Goal: Check status: Check status

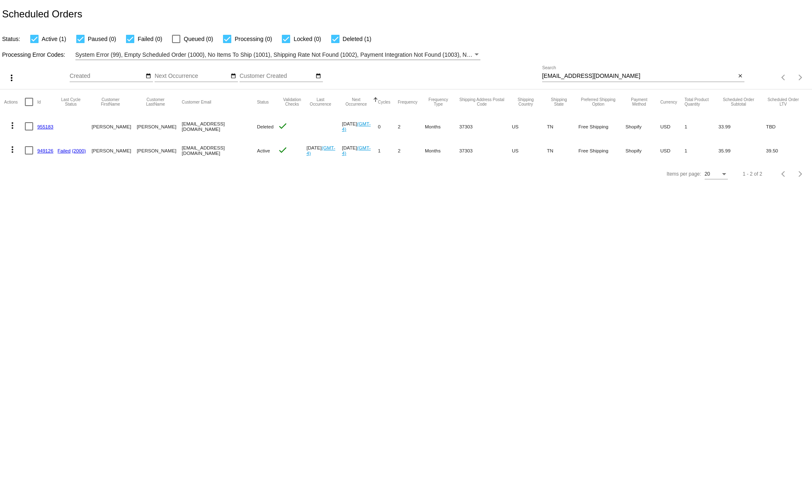
drag, startPoint x: 604, startPoint y: 75, endPoint x: 514, endPoint y: 78, distance: 90.0
click at [542, 78] on input "[EMAIL_ADDRESS][DOMAIN_NAME]" at bounding box center [639, 76] width 194 height 7
click at [583, 79] on input "[EMAIL_ADDRESS][DOMAIN_NAME]" at bounding box center [639, 76] width 194 height 7
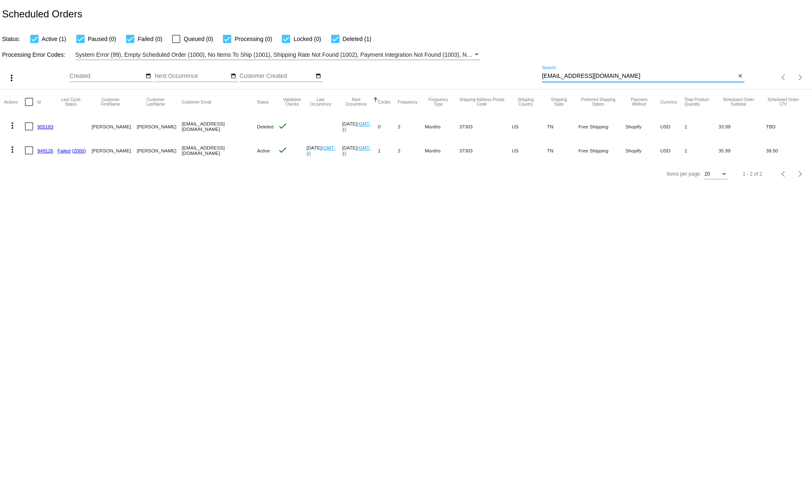
paste input "[EMAIL_ADDRESS][DOMAIN_NAME]"
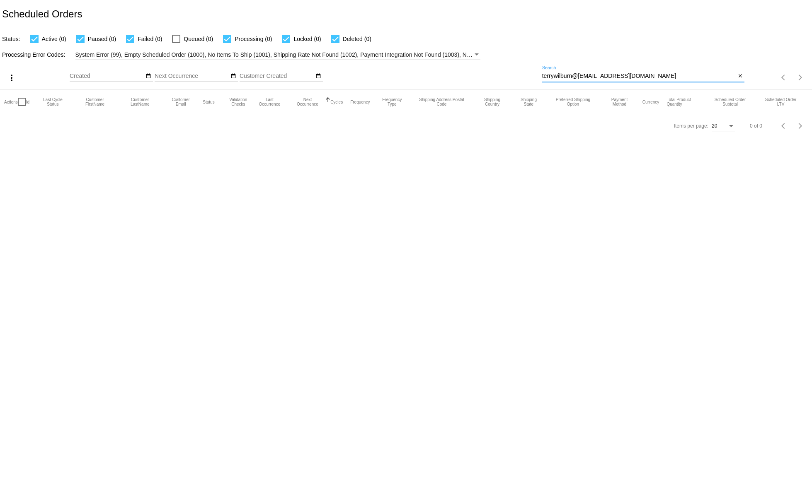
click at [609, 82] on div "terrywilburn@[EMAIL_ADDRESS][DOMAIN_NAME] Search" at bounding box center [639, 74] width 194 height 16
click at [588, 76] on input "terrywilburn@[EMAIL_ADDRESS][DOMAIN_NAME]" at bounding box center [639, 76] width 194 height 7
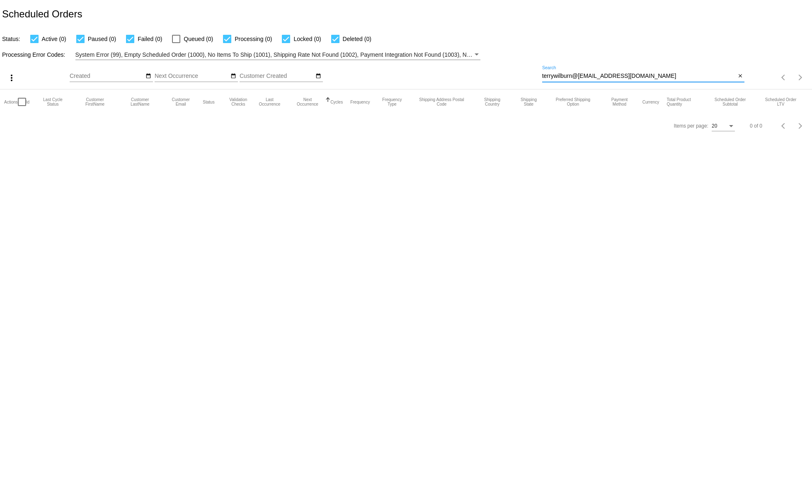
click at [588, 76] on input "terrywilburn@[EMAIL_ADDRESS][DOMAIN_NAME]" at bounding box center [639, 76] width 194 height 7
paste input "[EMAIL_ADDRESS]"
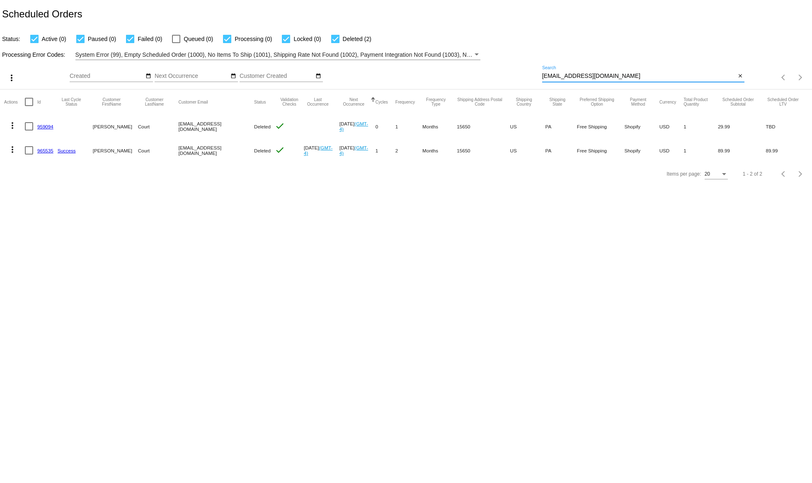
type input "[EMAIL_ADDRESS][DOMAIN_NAME]"
click at [15, 120] on button "more_vert" at bounding box center [12, 124] width 17 height 17
click at [41, 151] on button "info View Event Logs" at bounding box center [45, 146] width 82 height 20
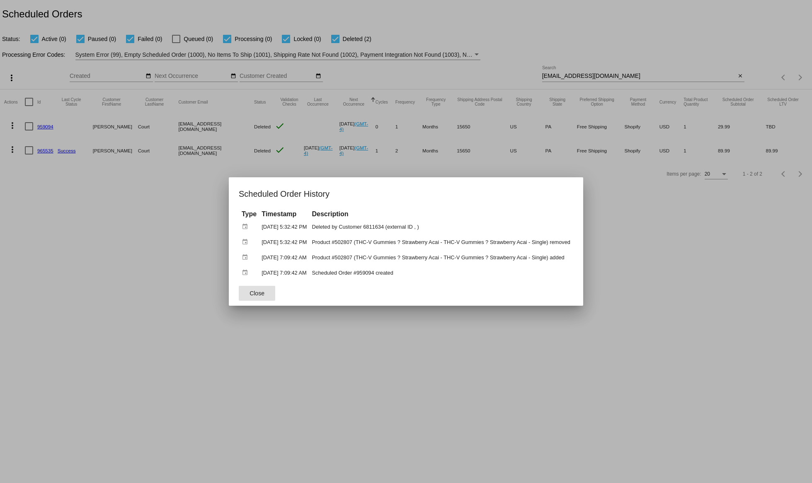
drag, startPoint x: 110, startPoint y: 249, endPoint x: 51, endPoint y: 194, distance: 80.9
click at [115, 244] on div at bounding box center [406, 241] width 812 height 483
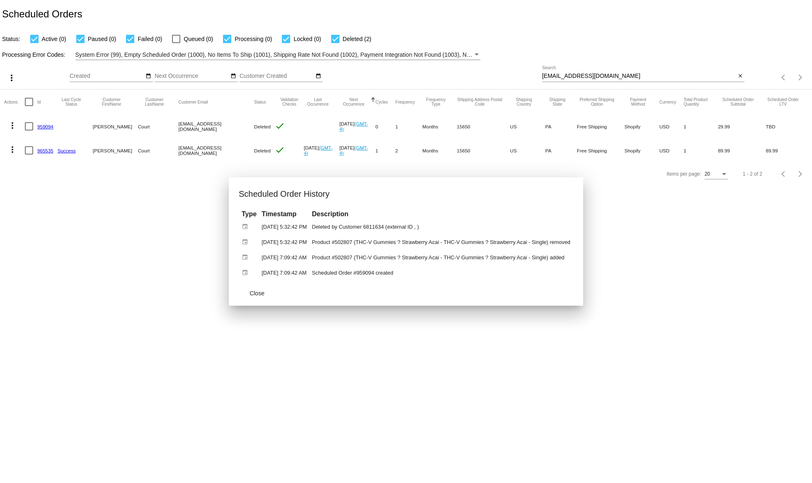
click at [16, 152] on mat-icon "more_vert" at bounding box center [12, 150] width 10 height 10
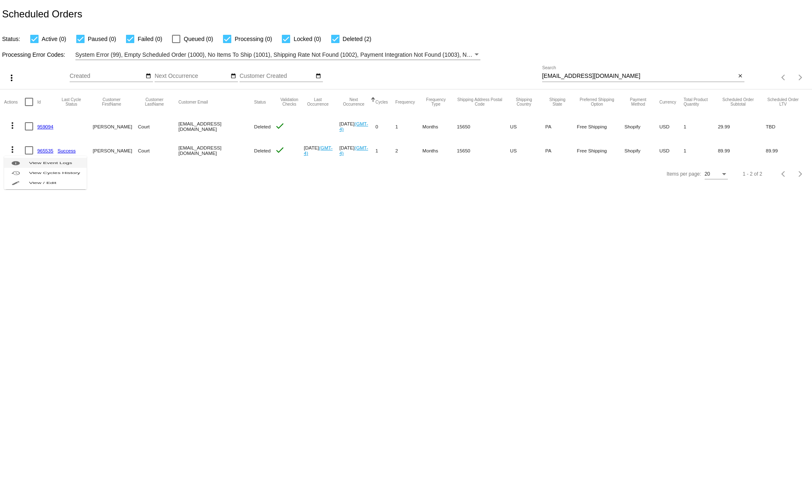
click at [40, 165] on span "View Event Logs" at bounding box center [50, 162] width 43 height 3
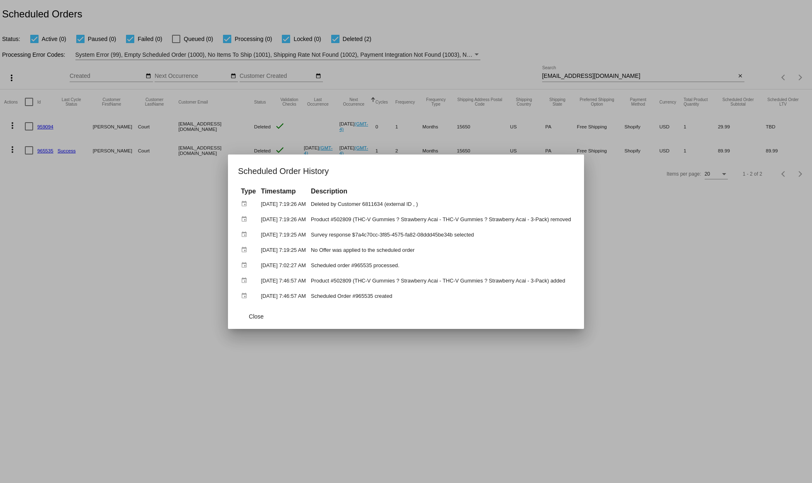
click at [586, 87] on div at bounding box center [406, 241] width 812 height 483
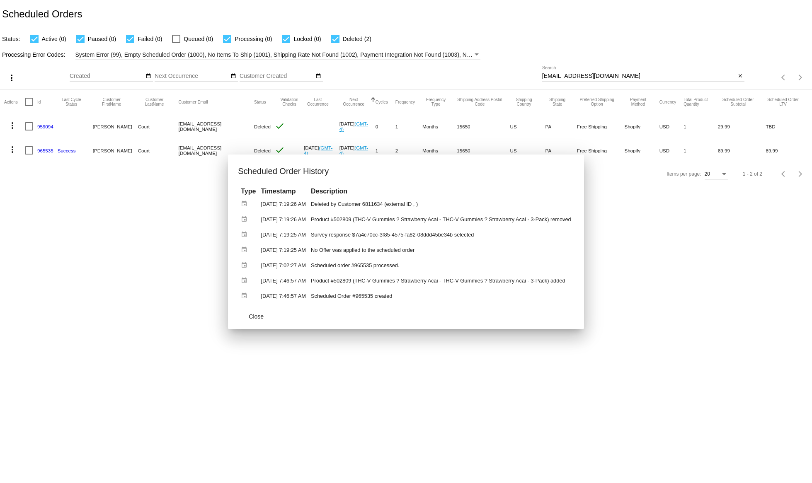
click at [585, 77] on input "[EMAIL_ADDRESS][DOMAIN_NAME]" at bounding box center [639, 76] width 194 height 7
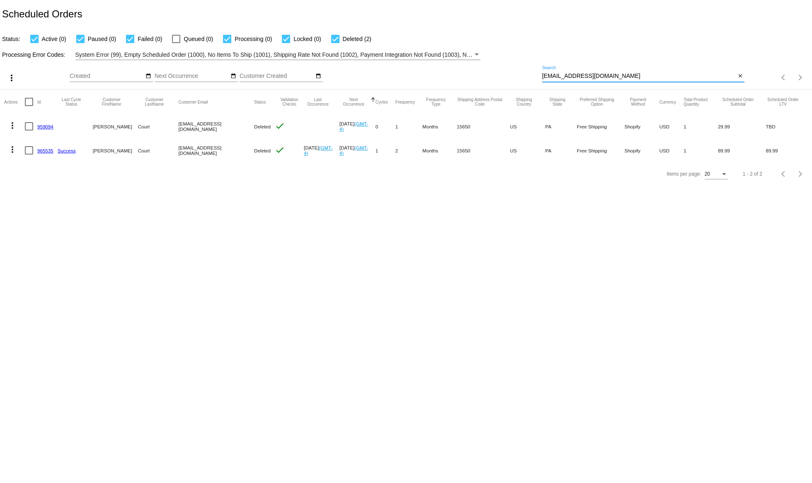
drag, startPoint x: 597, startPoint y: 79, endPoint x: 524, endPoint y: 68, distance: 73.4
click at [542, 73] on input "[EMAIL_ADDRESS][DOMAIN_NAME]" at bounding box center [639, 76] width 194 height 7
